Goal: Task Accomplishment & Management: Manage account settings

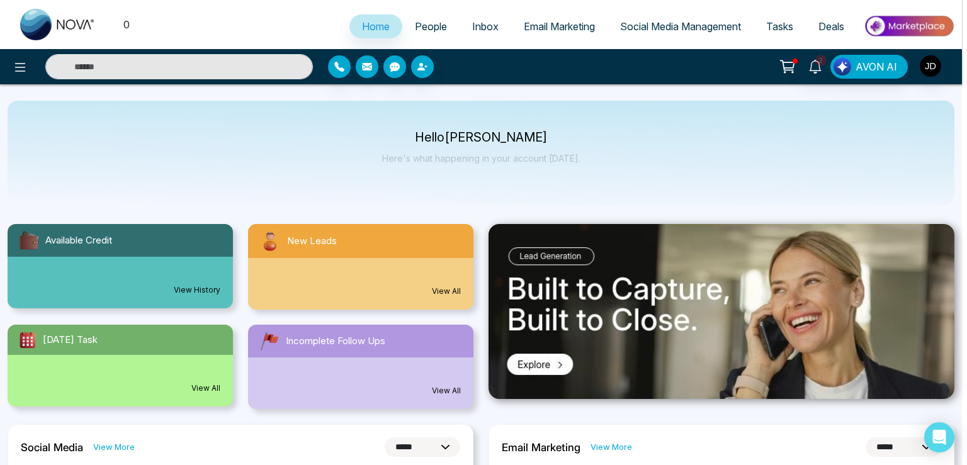
select select "*"
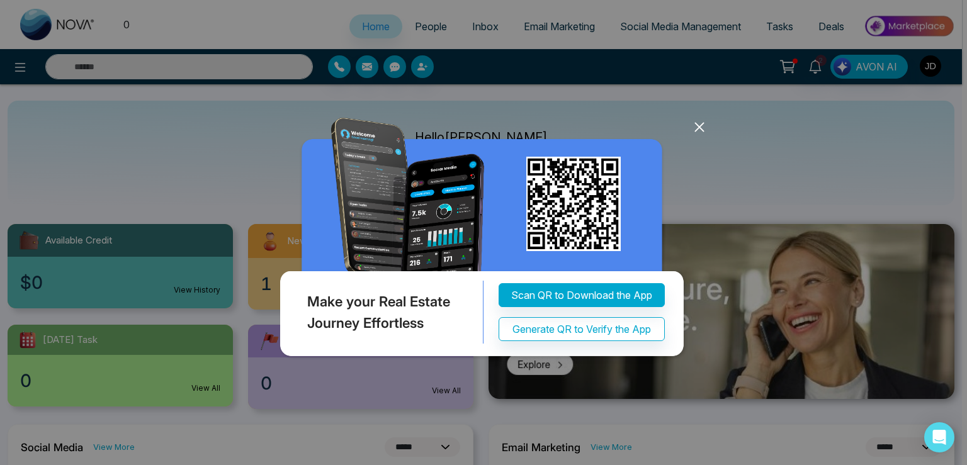
click at [697, 133] on icon at bounding box center [699, 127] width 19 height 19
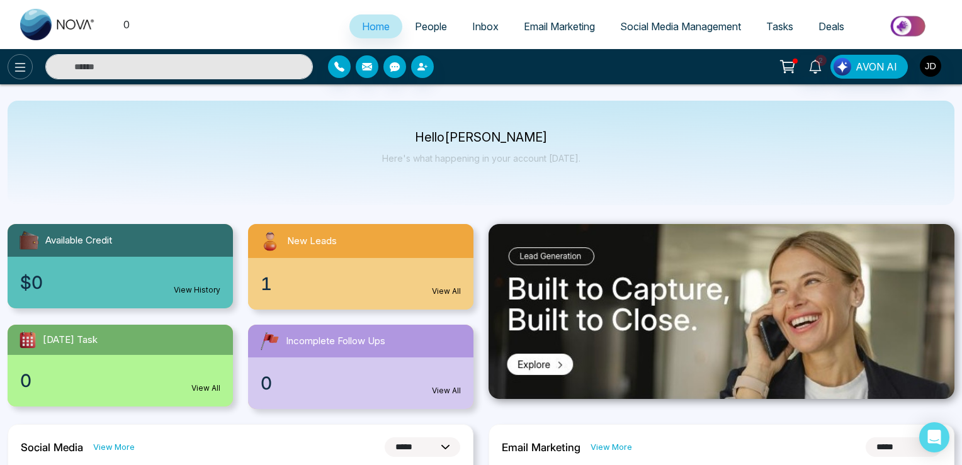
click at [26, 72] on icon at bounding box center [20, 67] width 15 height 15
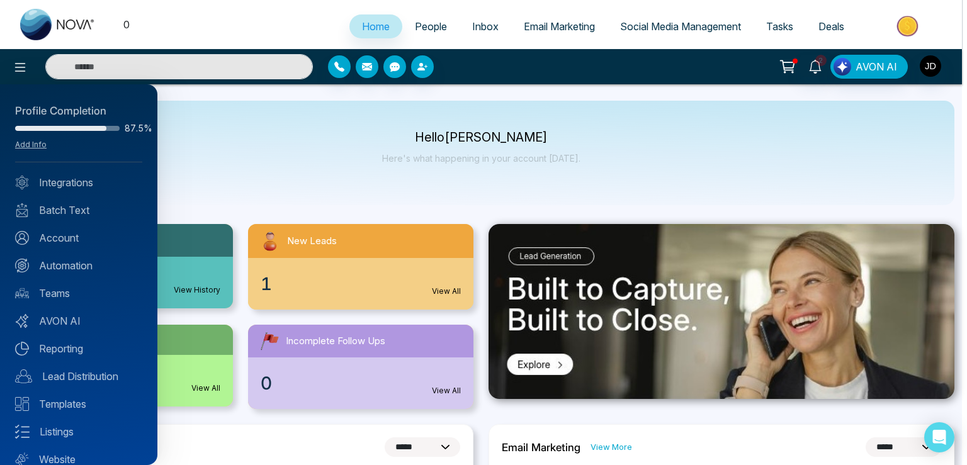
click at [938, 67] on div at bounding box center [483, 232] width 967 height 465
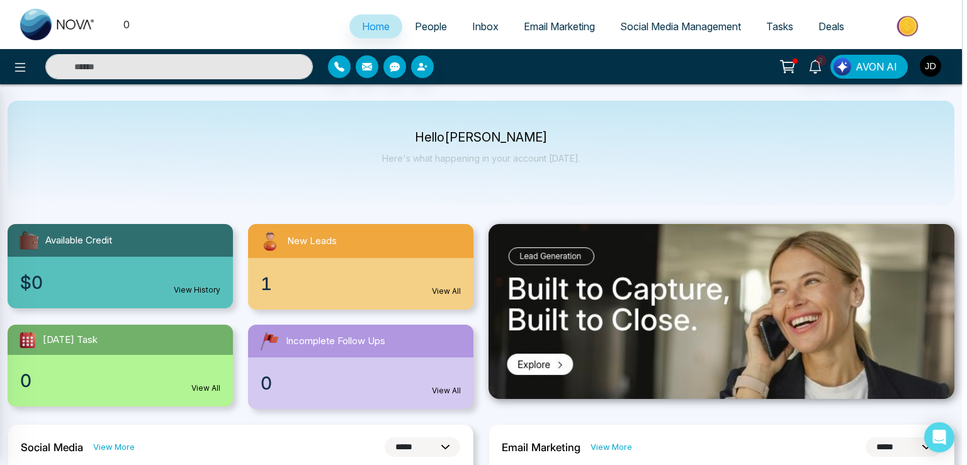
click at [928, 64] on div at bounding box center [483, 232] width 967 height 465
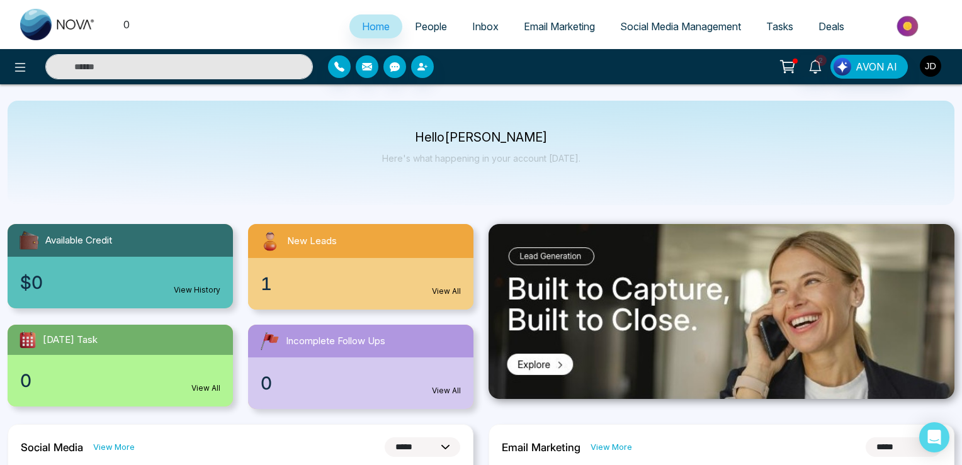
click at [927, 64] on img "button" at bounding box center [930, 65] width 21 height 21
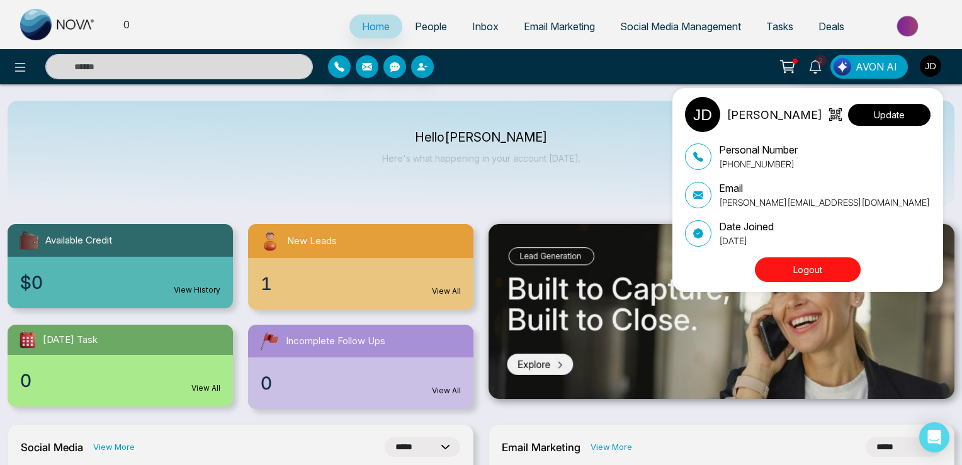
click at [894, 115] on button "Update" at bounding box center [889, 115] width 82 height 22
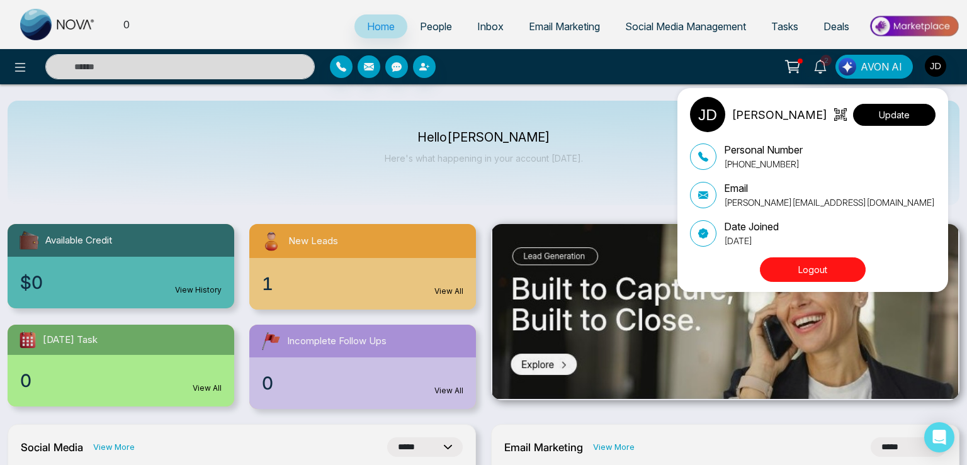
select select "***"
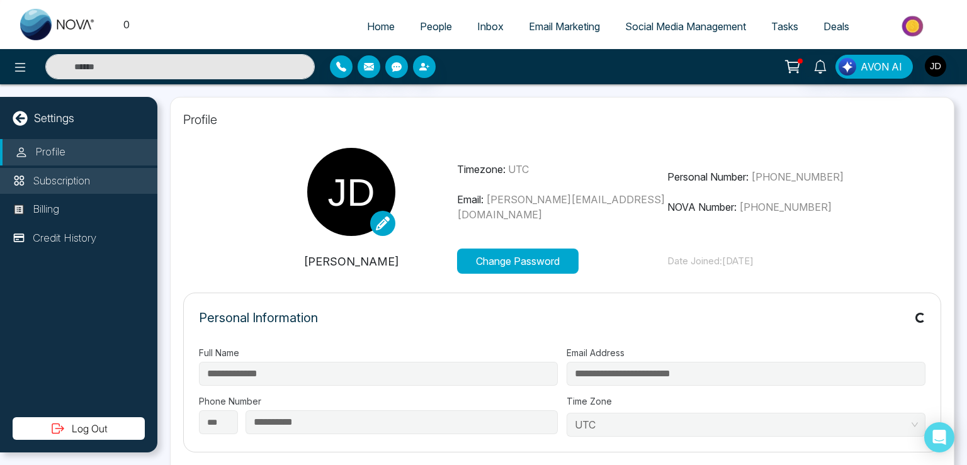
click at [77, 187] on p "Subscription" at bounding box center [61, 181] width 57 height 16
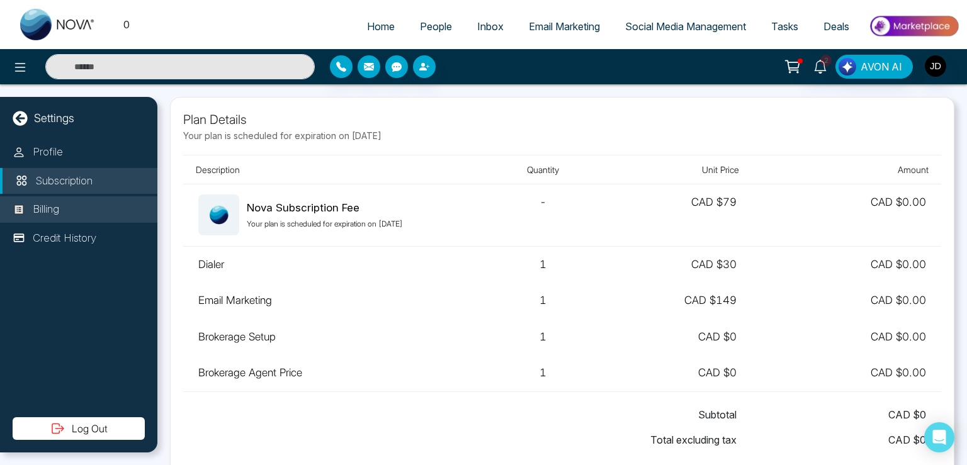
click at [47, 203] on p "Billing" at bounding box center [46, 209] width 26 height 16
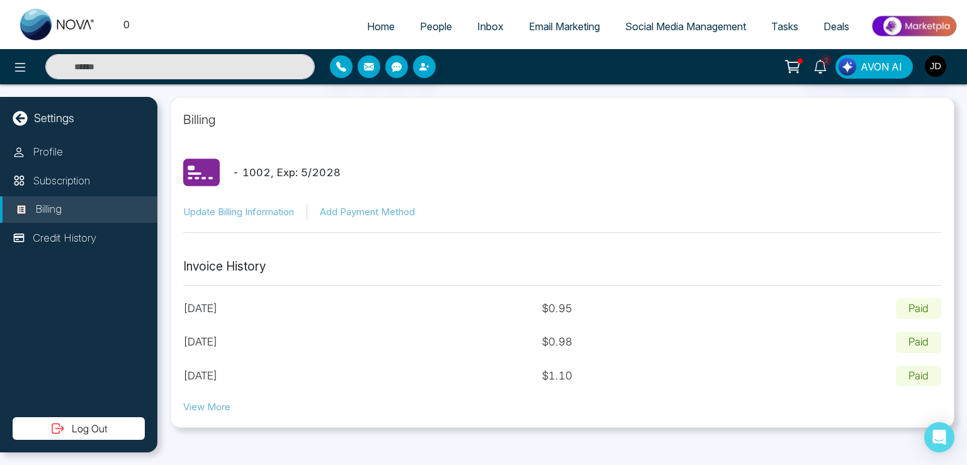
click at [553, 14] on link "Email Marketing" at bounding box center [564, 26] width 96 height 24
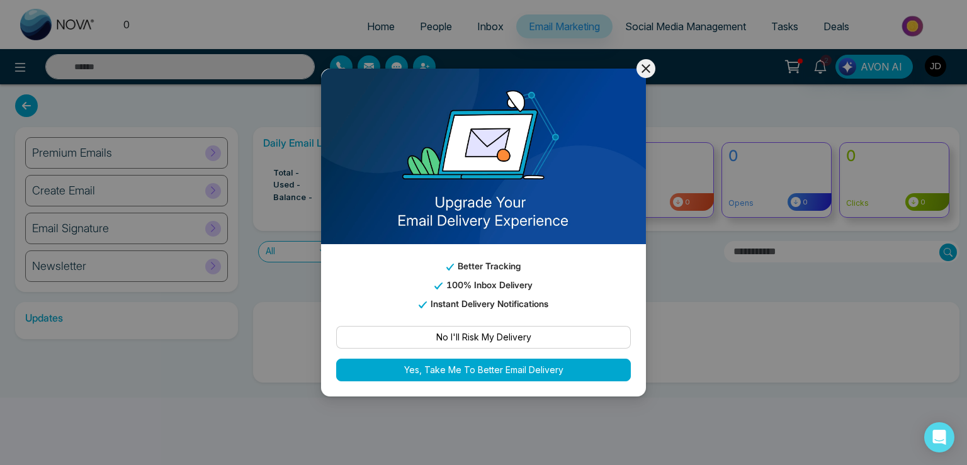
click at [648, 65] on icon at bounding box center [645, 68] width 15 height 15
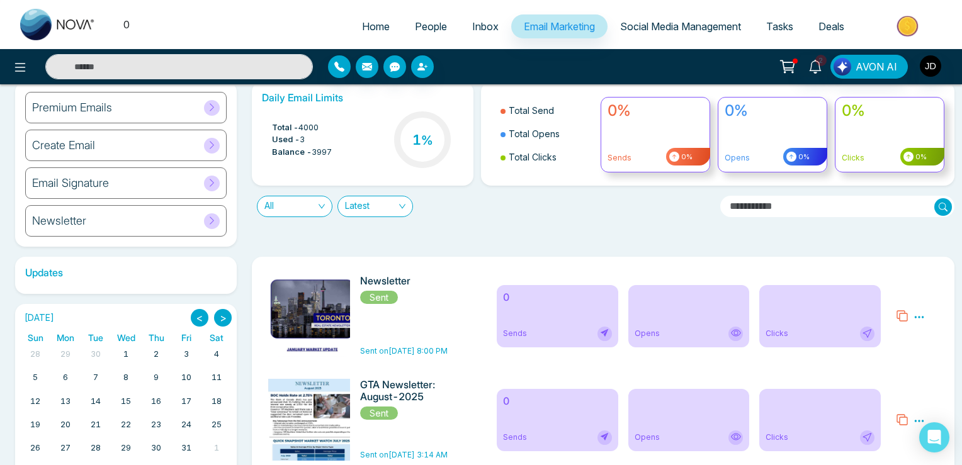
scroll to position [106, 0]
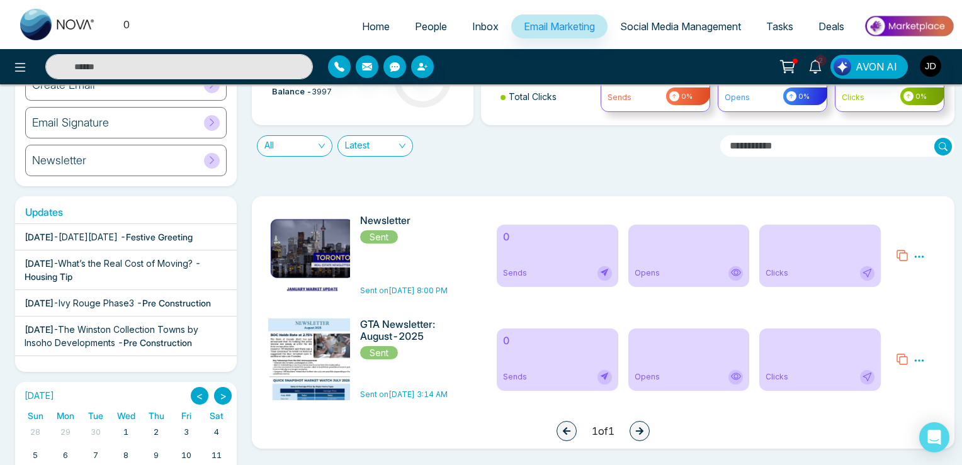
click at [923, 255] on icon at bounding box center [918, 256] width 11 height 11
click at [897, 291] on link "Analytics" at bounding box center [896, 293] width 37 height 11
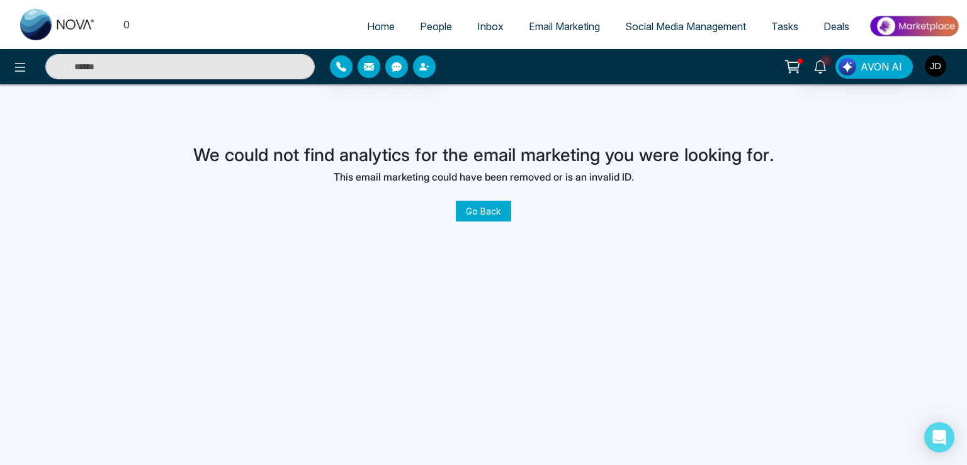
click at [492, 223] on div "0 Home People Inbox Email Marketing Social Media Management Tasks Deals 2 AVON …" at bounding box center [483, 232] width 967 height 465
click at [490, 217] on link "Go Back" at bounding box center [483, 211] width 55 height 21
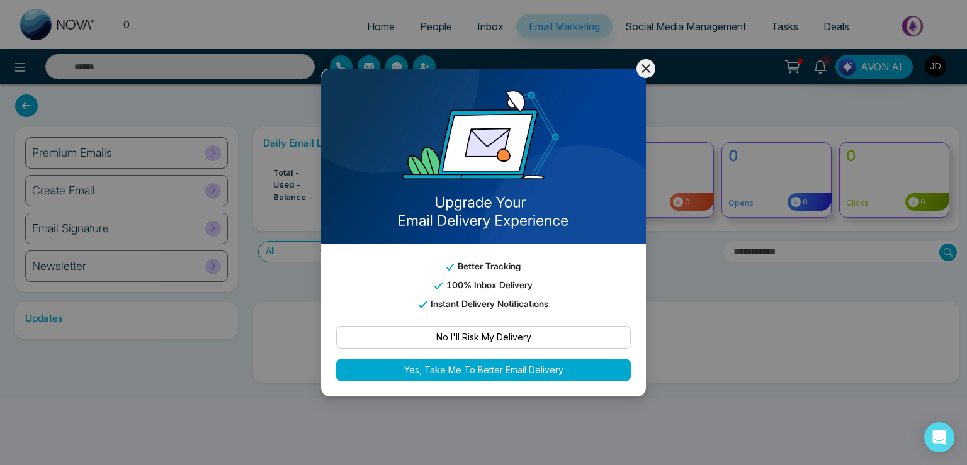
click at [644, 75] on icon at bounding box center [645, 68] width 15 height 15
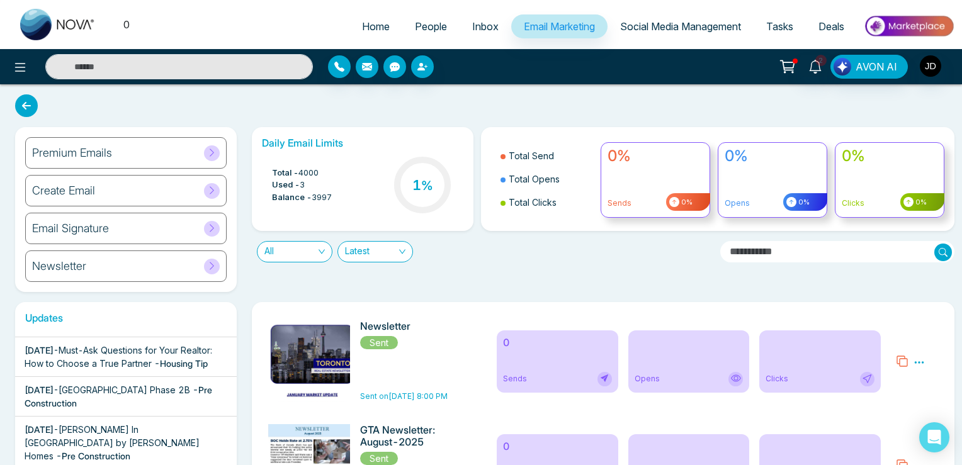
click at [123, 27] on ul "0" at bounding box center [69, 24] width 122 height 49
drag, startPoint x: 125, startPoint y: 26, endPoint x: 135, endPoint y: 26, distance: 10.1
click at [135, 26] on div "0 Home People Inbox Email Marketing Social Media Management Tasks Deals" at bounding box center [481, 24] width 962 height 49
click at [417, 286] on div "Daily Email Limits Total - 4000 Used - 3 Balance - 3997 1 % Total Send Total Op…" at bounding box center [599, 209] width 710 height 165
